Goal: Task Accomplishment & Management: Manage account settings

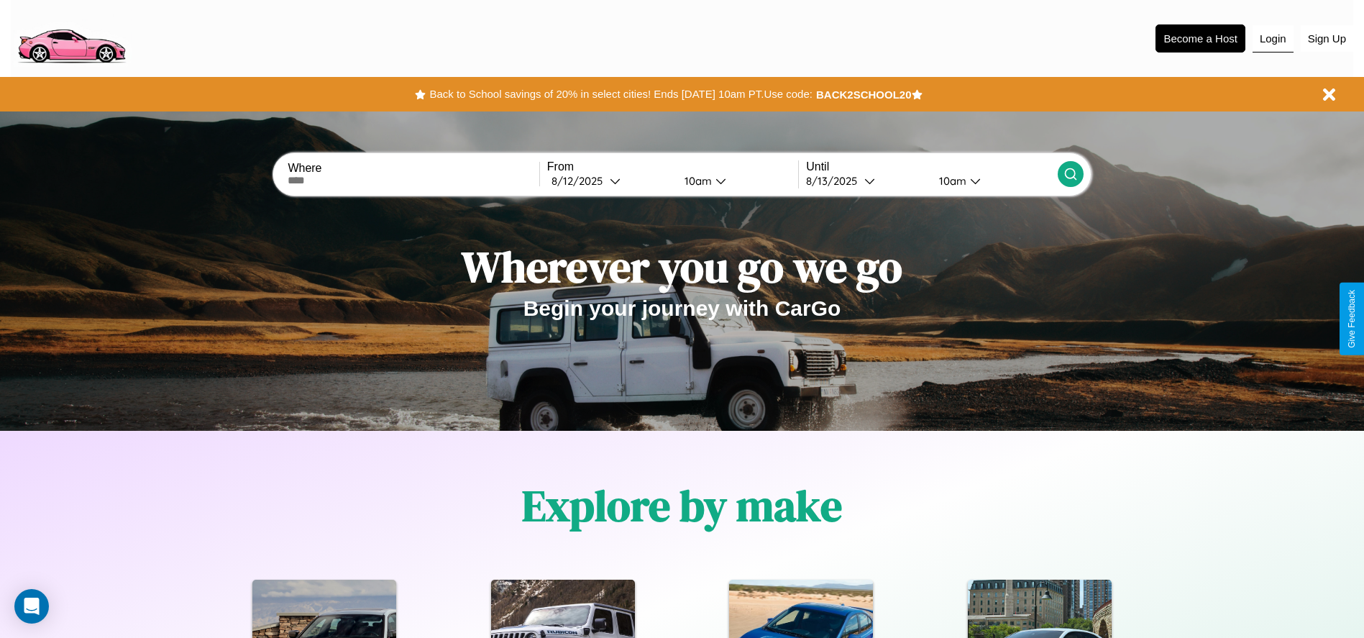
click at [1273, 38] on button "Login" at bounding box center [1273, 38] width 41 height 27
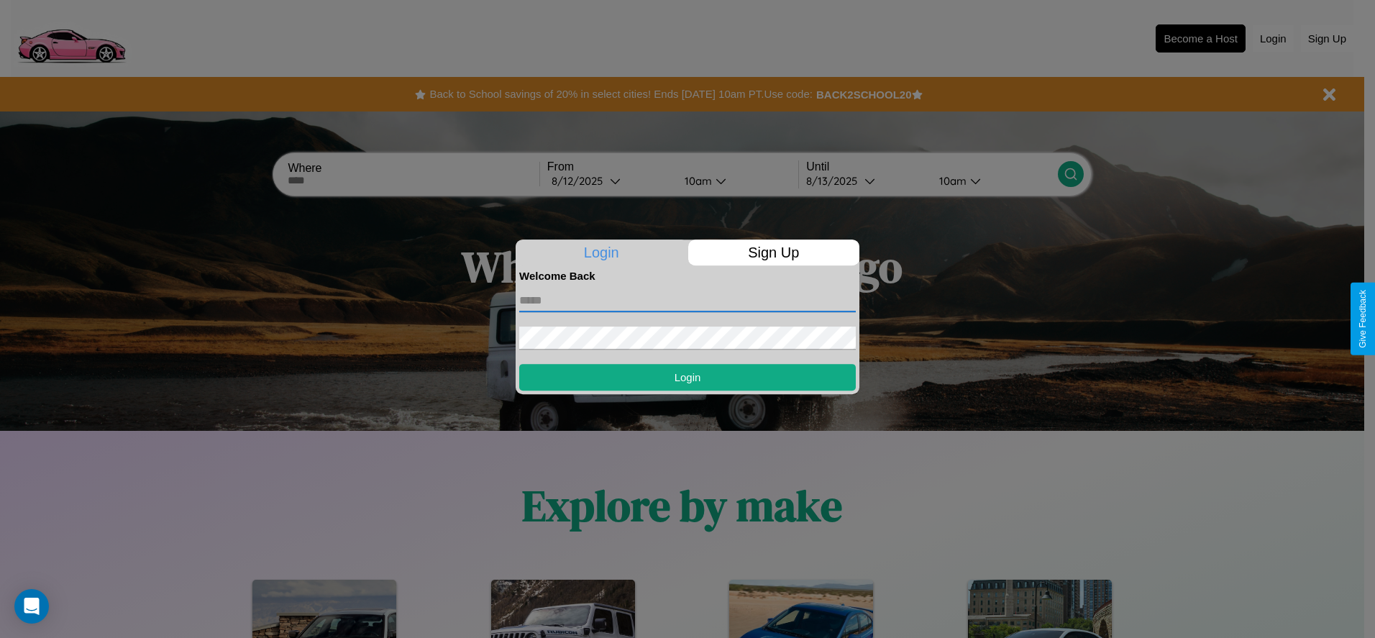
click at [687, 300] on input "text" at bounding box center [687, 300] width 337 height 23
type input "**********"
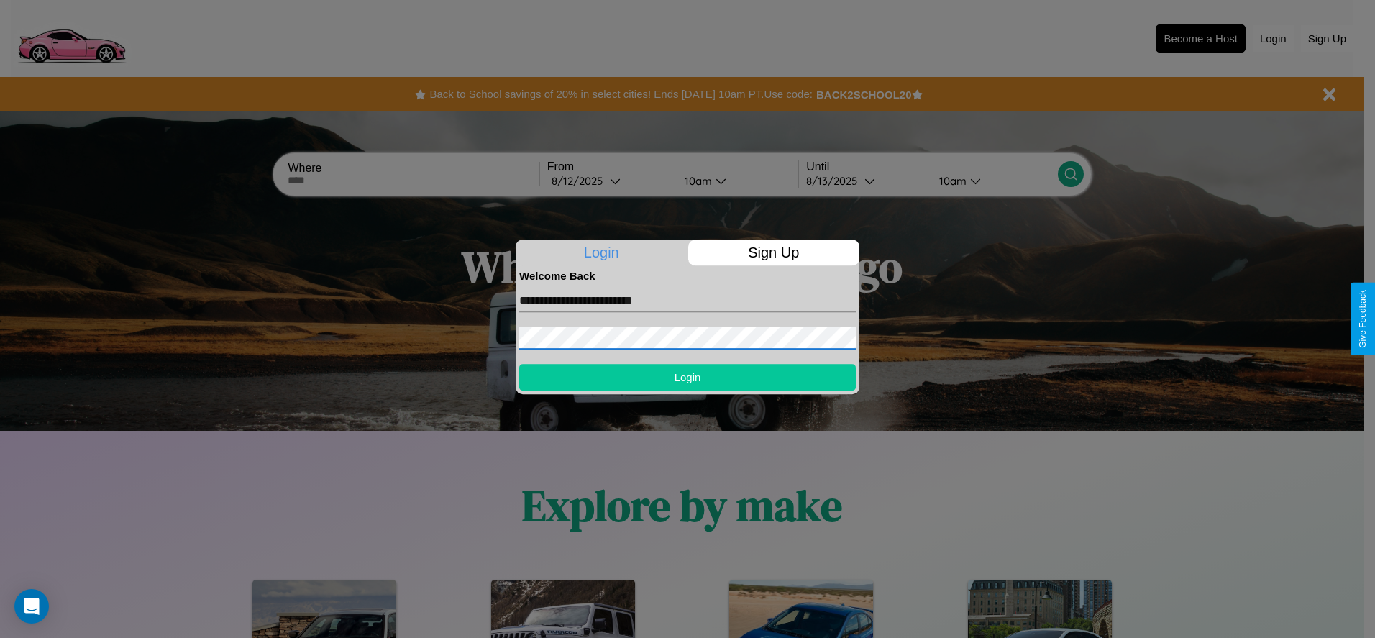
click at [687, 377] on button "Login" at bounding box center [687, 377] width 337 height 27
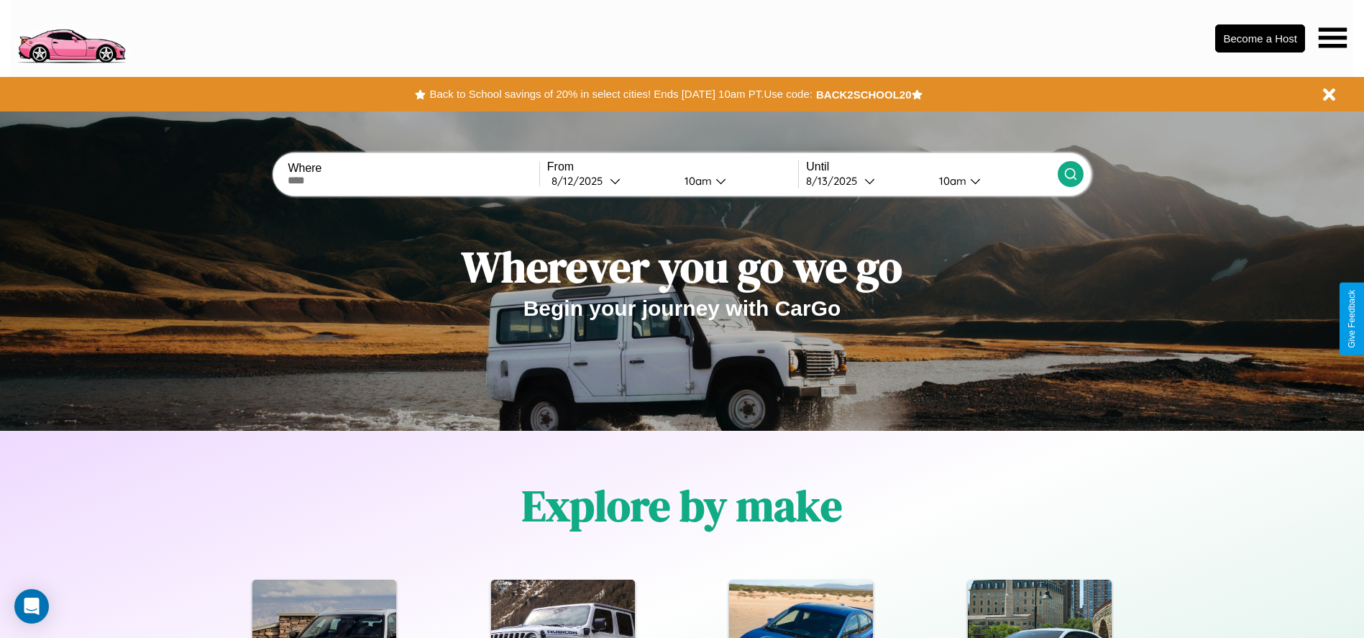
click at [1332, 37] on icon at bounding box center [1333, 37] width 28 height 20
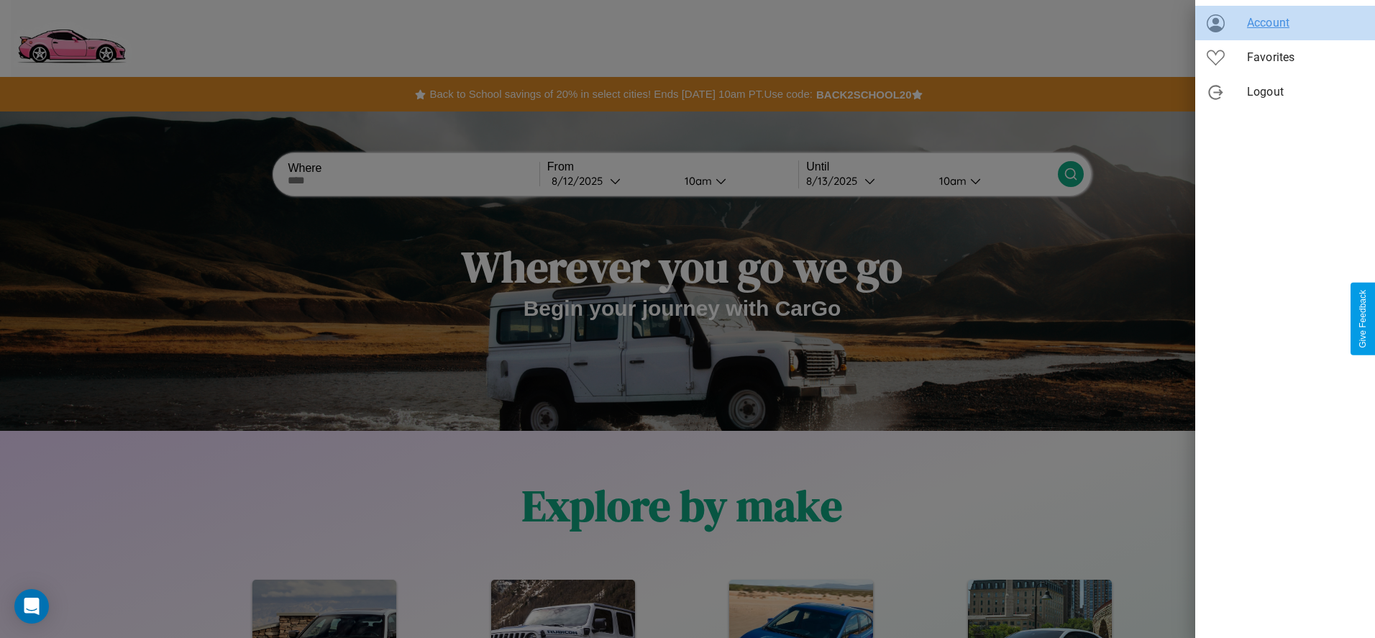
click at [1285, 23] on span "Account" at bounding box center [1305, 22] width 116 height 17
